Goal: Information Seeking & Learning: Learn about a topic

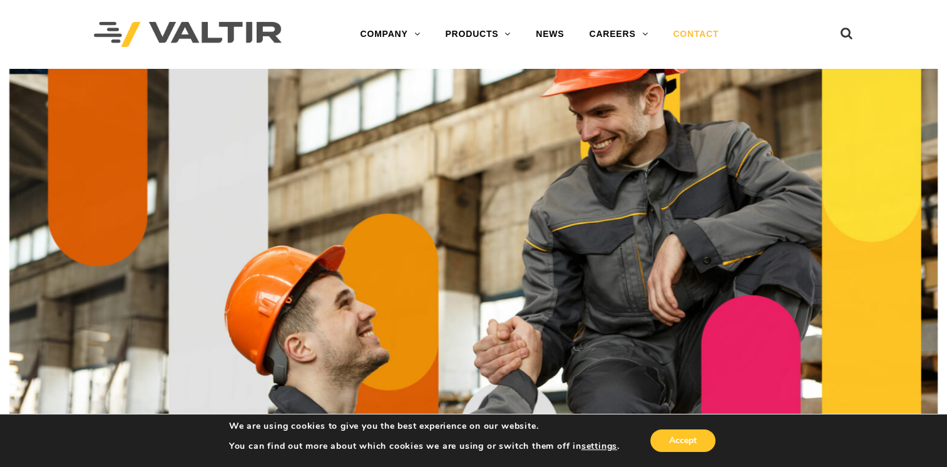
click at [711, 34] on link "CONTACT" at bounding box center [696, 34] width 71 height 25
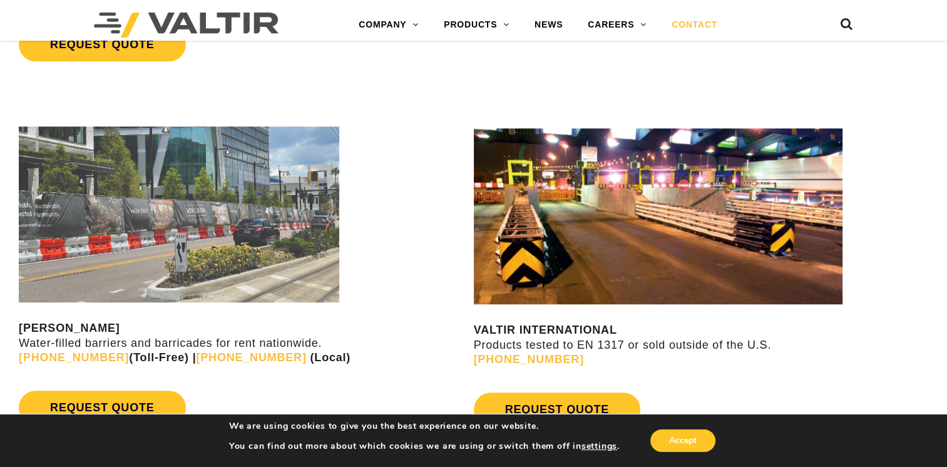
scroll to position [1064, 0]
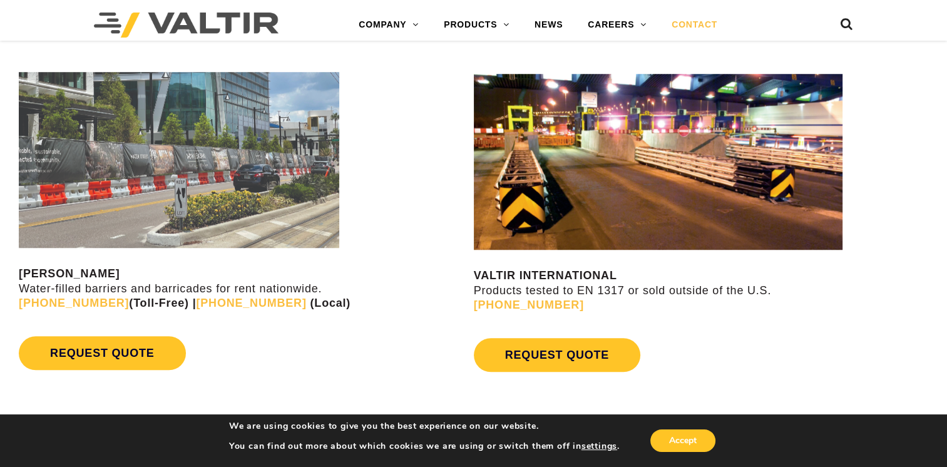
click at [700, 234] on img at bounding box center [658, 161] width 369 height 177
click at [599, 282] on strong "VALTIR INTERNATIONAL" at bounding box center [545, 275] width 143 height 13
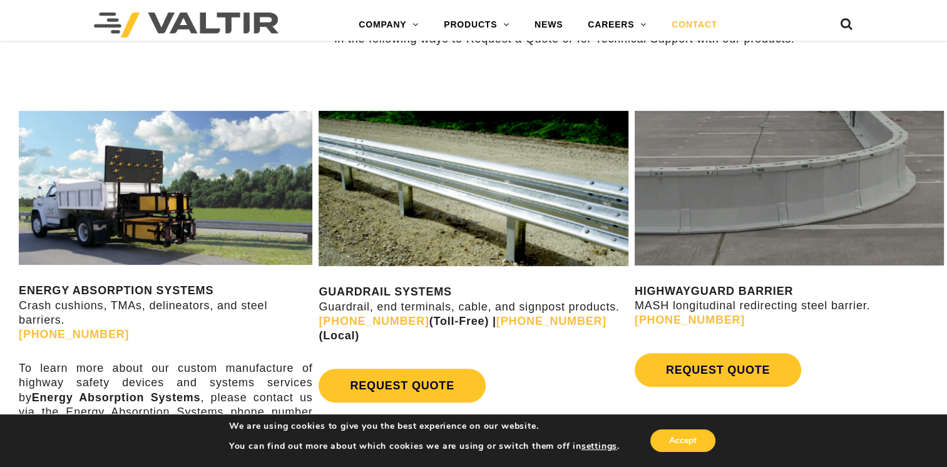
scroll to position [564, 0]
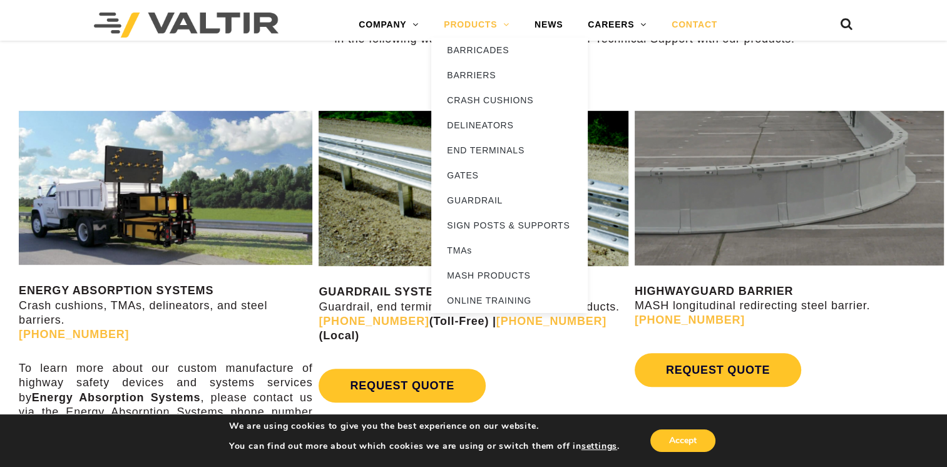
click at [500, 22] on link "PRODUCTS" at bounding box center [476, 25] width 91 height 25
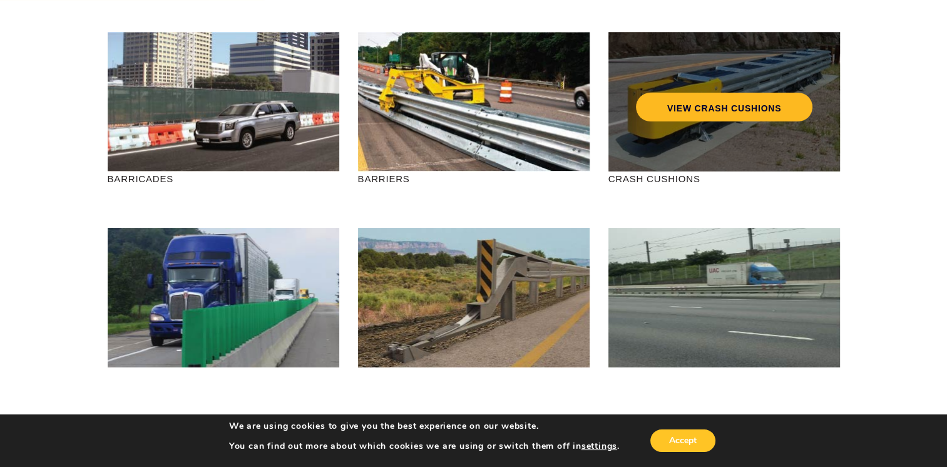
scroll to position [188, 0]
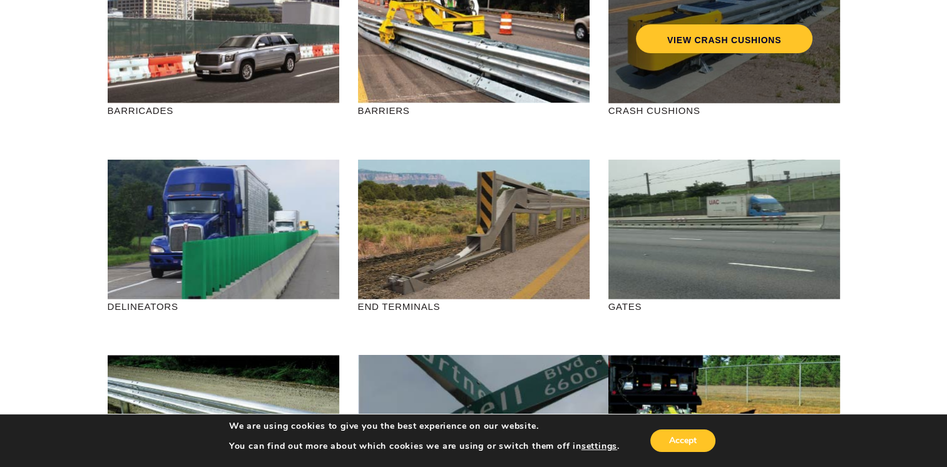
click at [715, 56] on div "VIEW CRASH CUSHIONS" at bounding box center [725, 34] width 232 height 140
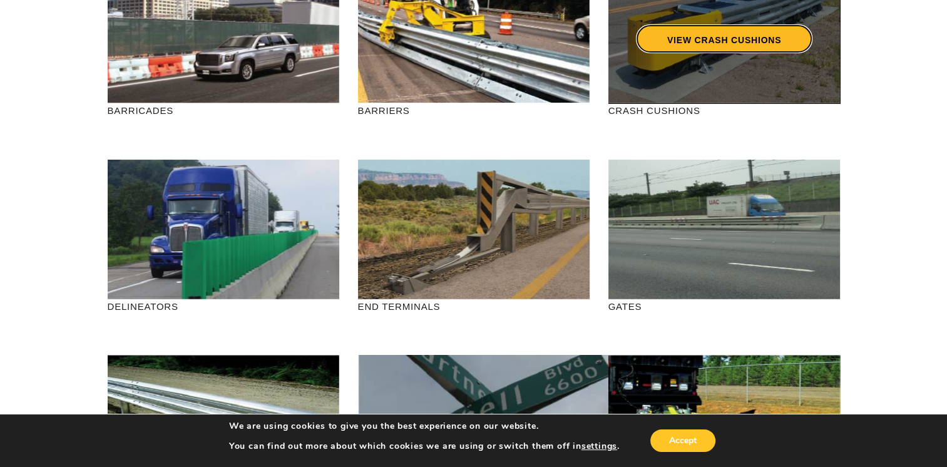
click at [715, 38] on link "VIEW CRASH CUSHIONS" at bounding box center [724, 38] width 177 height 29
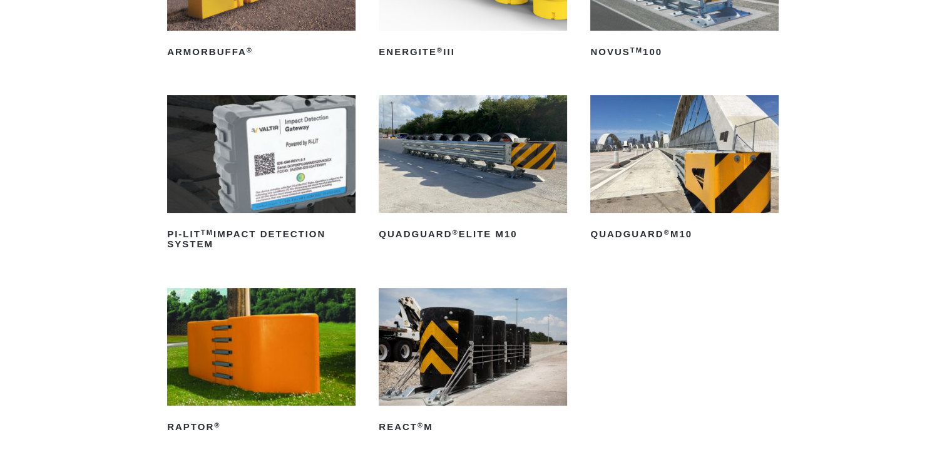
scroll to position [313, 0]
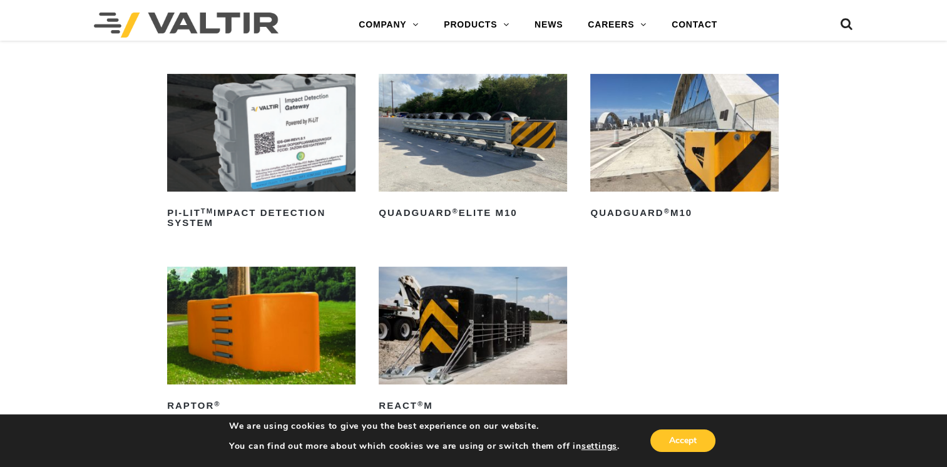
click at [666, 142] on img at bounding box center [684, 133] width 188 height 118
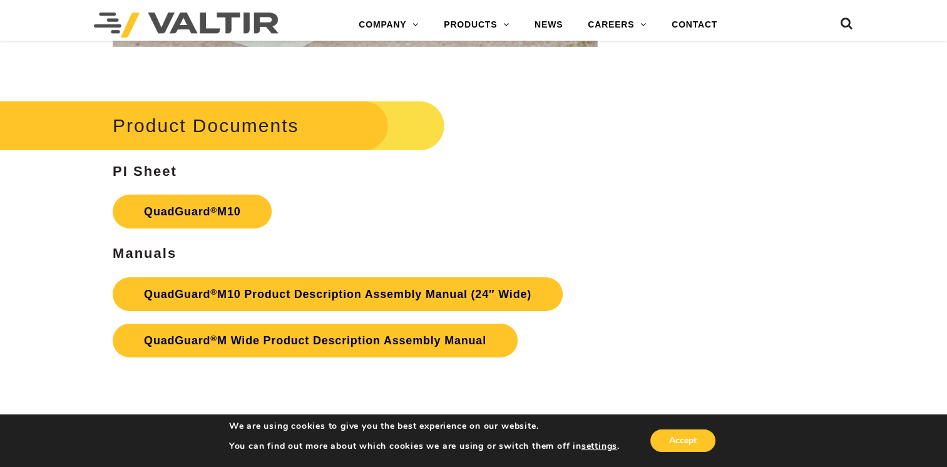
scroll to position [4007, 0]
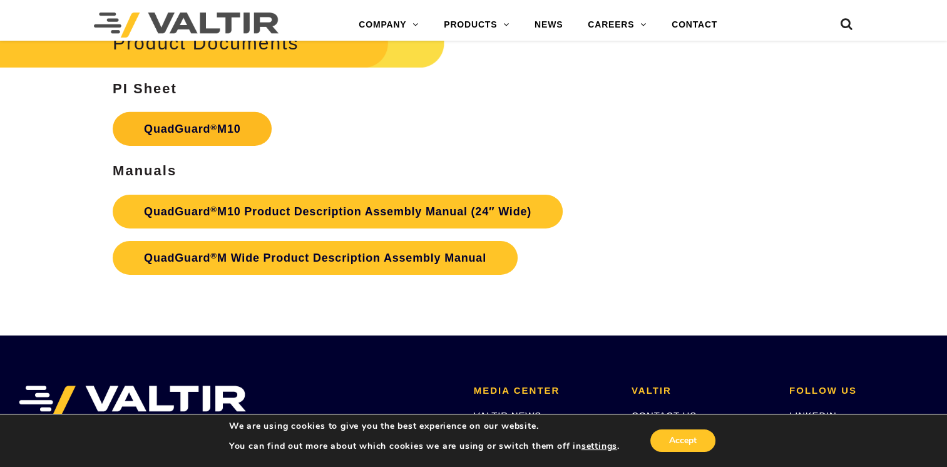
click at [228, 112] on link "QuadGuard ® M10" at bounding box center [192, 129] width 159 height 34
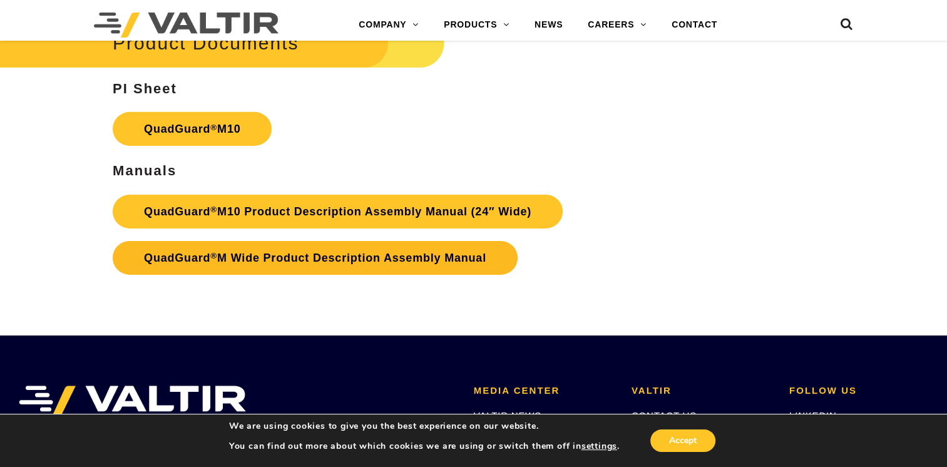
click at [268, 250] on link "QuadGuard ® M Wide Product Description Assembly Manual" at bounding box center [315, 258] width 405 height 34
